Goal: Task Accomplishment & Management: Use online tool/utility

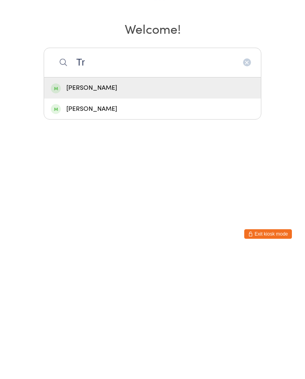
type input "Tr"
click at [102, 231] on div "[PERSON_NAME]" at bounding box center [152, 236] width 203 height 11
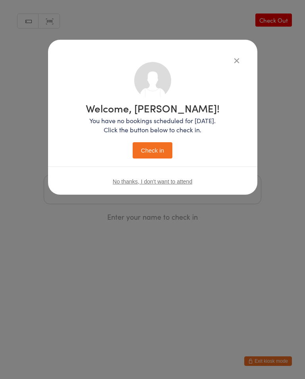
click at [149, 152] on button "Check in" at bounding box center [153, 150] width 40 height 16
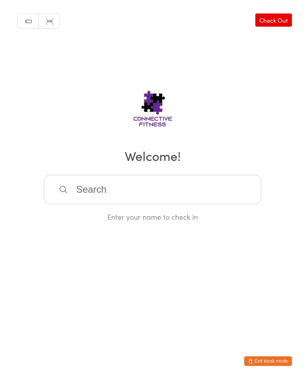
click at [154, 204] on input "search" at bounding box center [153, 189] width 218 height 29
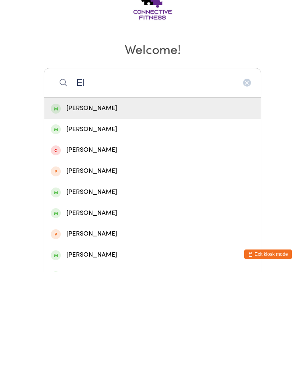
type input "E"
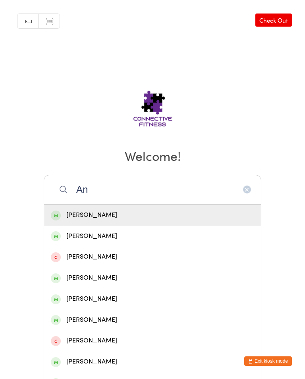
type input "A"
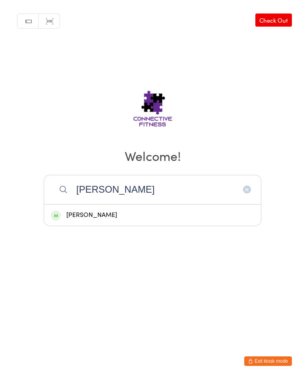
type input "[PERSON_NAME]"
click at [104, 216] on div "[PERSON_NAME]" at bounding box center [152, 215] width 203 height 11
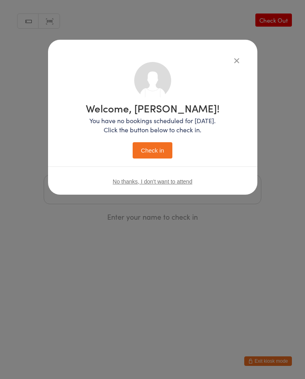
click at [161, 150] on button "Check in" at bounding box center [153, 150] width 40 height 16
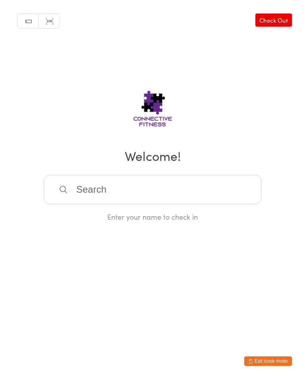
click at [134, 200] on input "search" at bounding box center [153, 189] width 218 height 29
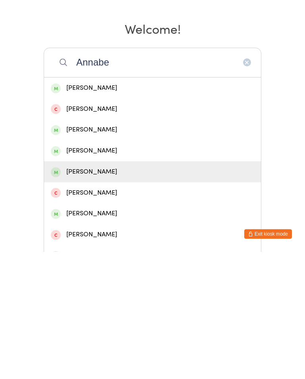
type input "Annabe"
click at [141, 293] on div "[PERSON_NAME]" at bounding box center [152, 298] width 203 height 11
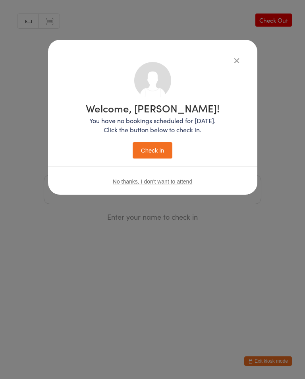
click at [152, 155] on button "Check in" at bounding box center [153, 150] width 40 height 16
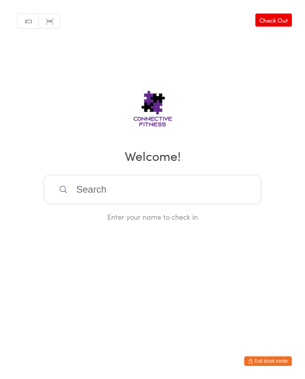
click at [286, 17] on link "Check Out" at bounding box center [273, 20] width 37 height 13
click at [168, 184] on input "search" at bounding box center [153, 189] width 218 height 29
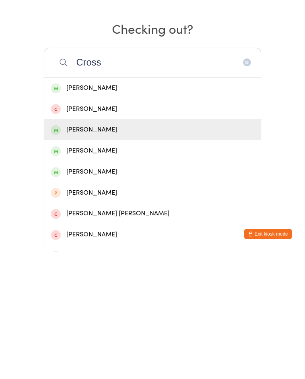
type input "Cross"
click at [159, 251] on div "[PERSON_NAME]" at bounding box center [152, 256] width 203 height 11
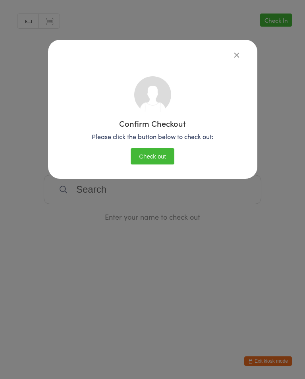
click at [161, 149] on button "Check out" at bounding box center [153, 156] width 44 height 16
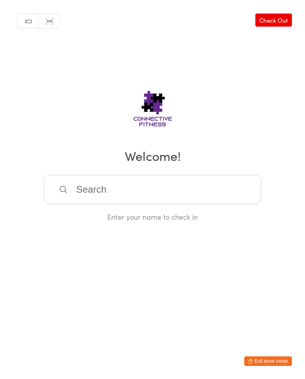
click at [284, 14] on link "Check Out" at bounding box center [273, 20] width 37 height 13
click at [191, 188] on input "search" at bounding box center [153, 189] width 218 height 29
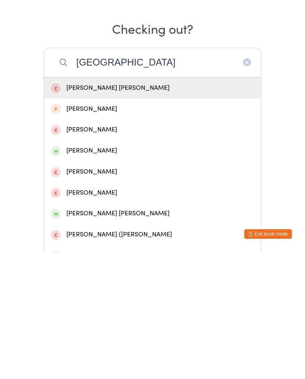
type input "[GEOGRAPHIC_DATA]"
click at [98, 272] on div "[PERSON_NAME]" at bounding box center [152, 277] width 203 height 11
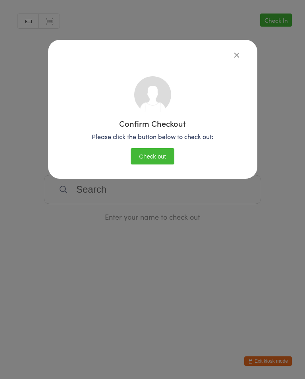
click at [141, 156] on button "Check out" at bounding box center [153, 156] width 44 height 16
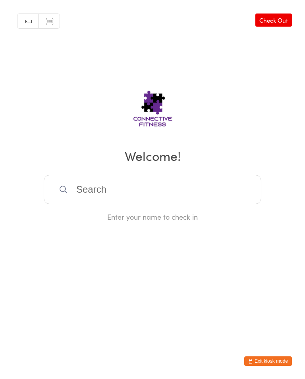
click at [200, 185] on input "search" at bounding box center [153, 189] width 218 height 29
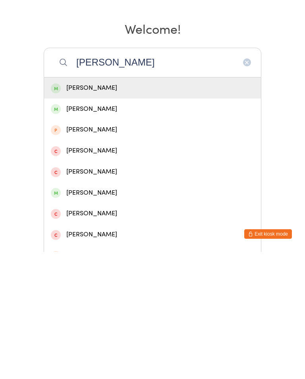
type input "[PERSON_NAME]"
click at [174, 205] on div "[PERSON_NAME]" at bounding box center [152, 215] width 217 height 21
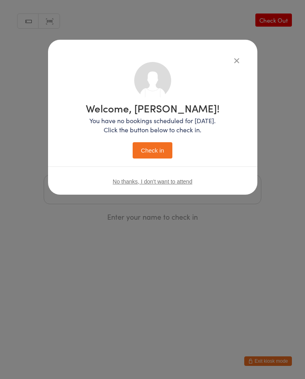
click at [161, 144] on button "Check in" at bounding box center [153, 150] width 40 height 16
